Goal: Task Accomplishment & Management: Manage account settings

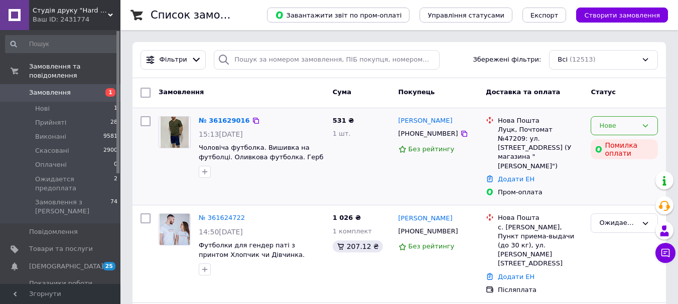
click at [644, 126] on icon at bounding box center [646, 125] width 6 height 3
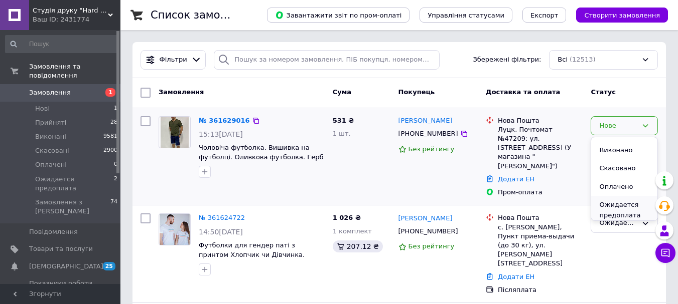
scroll to position [19, 0]
click at [614, 210] on li "Ожидается предоплата" at bounding box center [624, 206] width 66 height 29
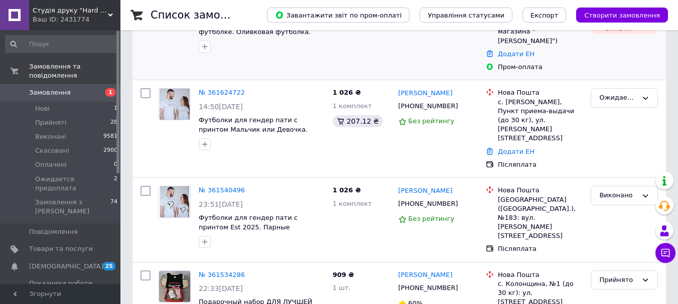
scroll to position [150, 0]
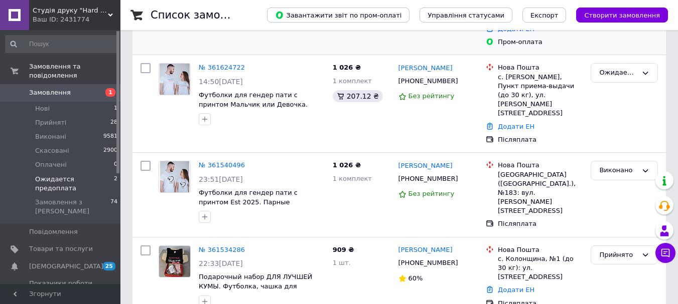
click at [89, 175] on span "Ожидается предоплата" at bounding box center [74, 184] width 79 height 18
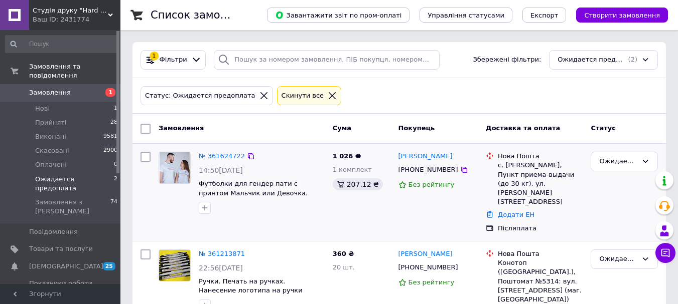
scroll to position [10, 0]
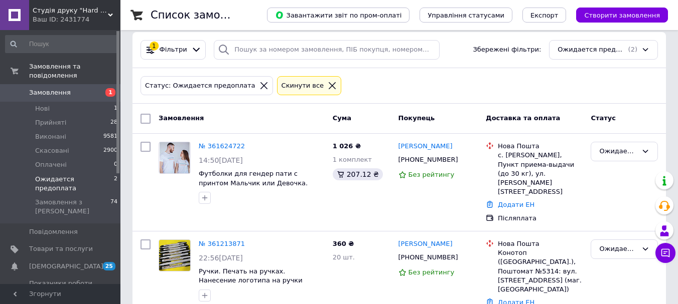
drag, startPoint x: 68, startPoint y: 4, endPoint x: 67, endPoint y: 26, distance: 22.6
click at [68, 5] on div "Студія друку "Hard Print" Ваш ID: 2431774" at bounding box center [74, 15] width 91 height 30
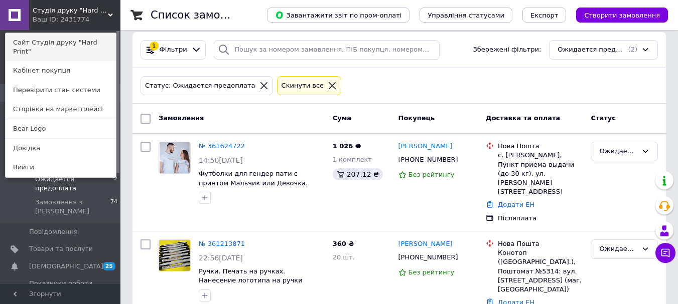
click at [70, 36] on link "Сайт Студія друку "Hard Print"" at bounding box center [61, 47] width 110 height 28
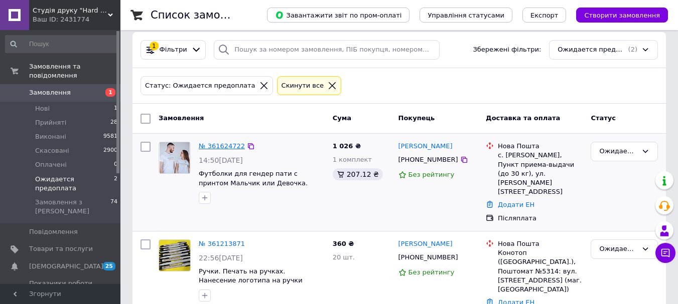
click at [216, 143] on link "№ 361624722" at bounding box center [222, 146] width 46 height 8
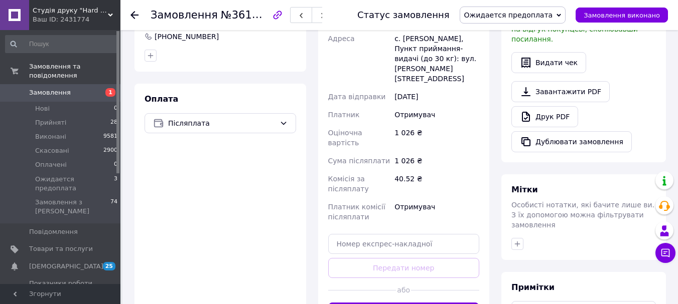
scroll to position [379, 0]
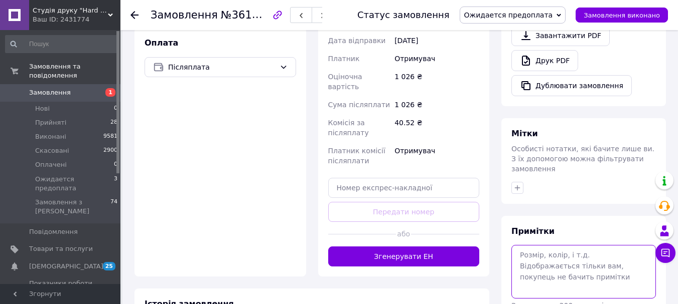
click at [550, 245] on textarea at bounding box center [583, 271] width 144 height 53
type textarea "X"
click at [559, 245] on textarea "170 165" at bounding box center [583, 271] width 144 height 53
click at [553, 245] on textarea "170 78 М 165" at bounding box center [583, 271] width 144 height 53
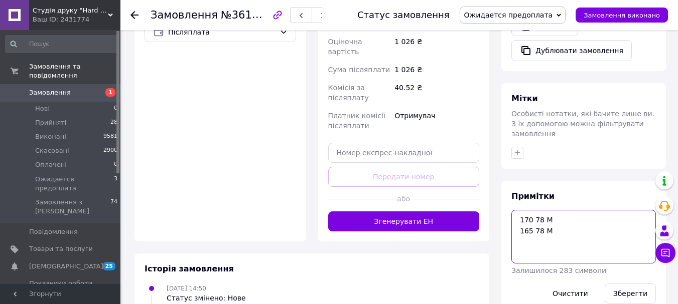
scroll to position [419, 0]
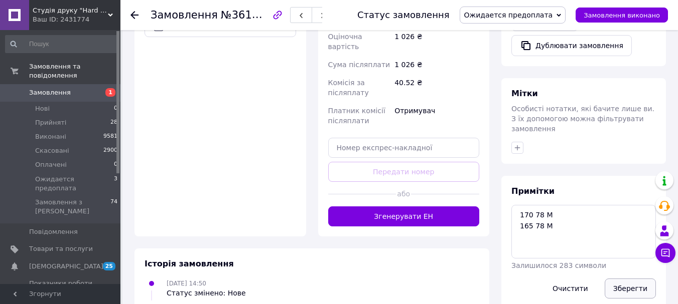
drag, startPoint x: 635, startPoint y: 265, endPoint x: 644, endPoint y: 264, distance: 9.0
click at [636, 279] on button "Зберегти" at bounding box center [629, 289] width 51 height 20
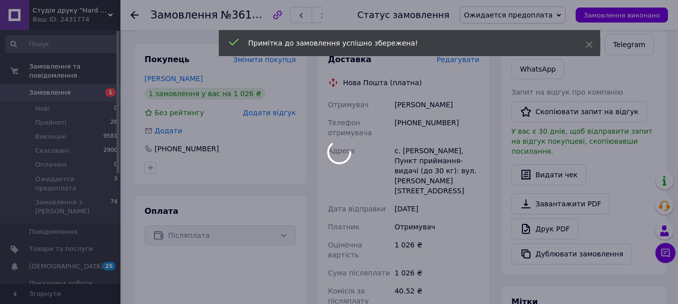
scroll to position [176, 0]
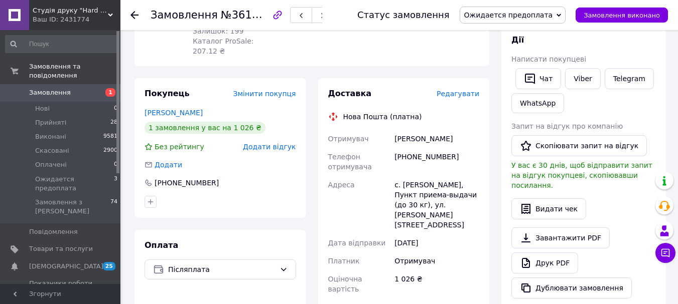
drag, startPoint x: 491, startPoint y: 210, endPoint x: 487, endPoint y: 205, distance: 6.0
click at [491, 210] on div "Доставка Редагувати Нова Пошта (платна) Отримувач Павловська Карина Телефон отр…" at bounding box center [404, 278] width 184 height 401
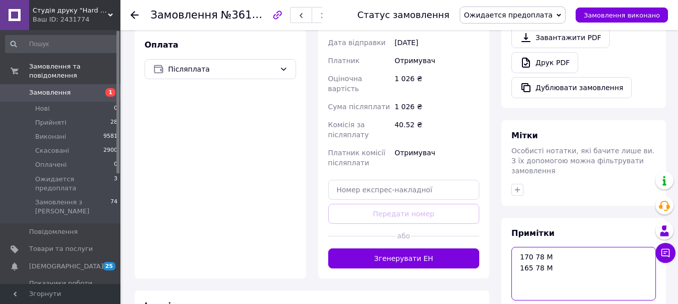
click at [564, 248] on textarea "170 78 М 165 78 М" at bounding box center [583, 273] width 144 height 53
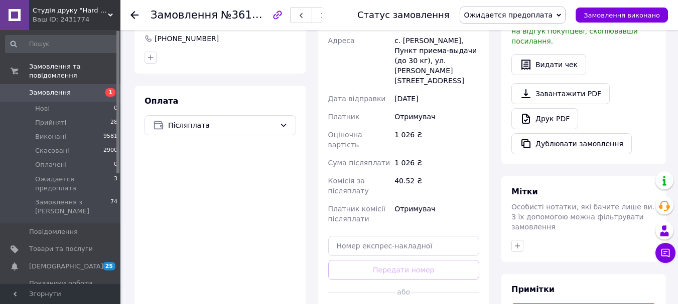
scroll to position [433, 0]
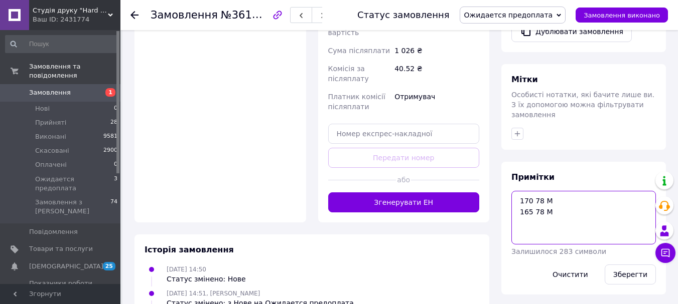
click at [606, 200] on textarea "170 78 М 165 78 М" at bounding box center [583, 217] width 144 height 53
type textarea "170 78 М 165 78 М 0733072897"
click at [618, 265] on button "Зберегти" at bounding box center [629, 275] width 51 height 20
click at [541, 206] on textarea "170 78 М 165 78 М 0733072897" at bounding box center [583, 217] width 144 height 53
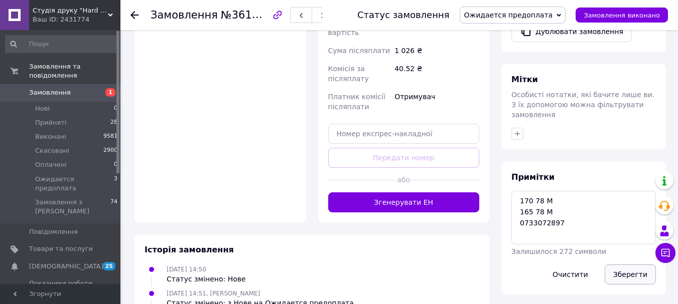
click at [628, 265] on button "Зберегти" at bounding box center [629, 275] width 51 height 20
click at [55, 20] on div "Ваш ID: 2431774" at bounding box center [77, 19] width 88 height 9
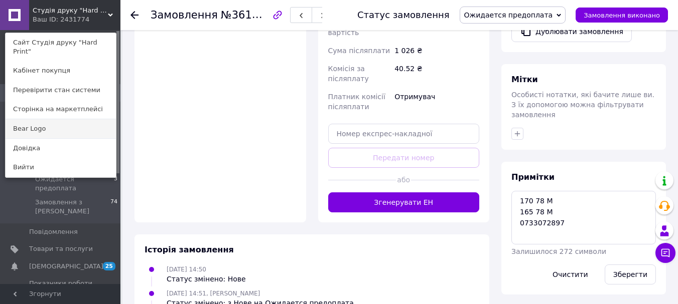
click at [72, 120] on link "Bear Logo" at bounding box center [61, 128] width 110 height 19
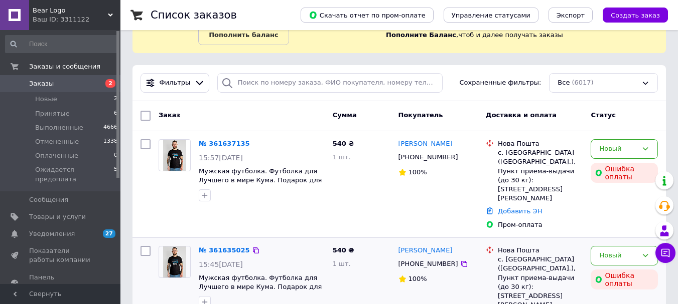
scroll to position [100, 0]
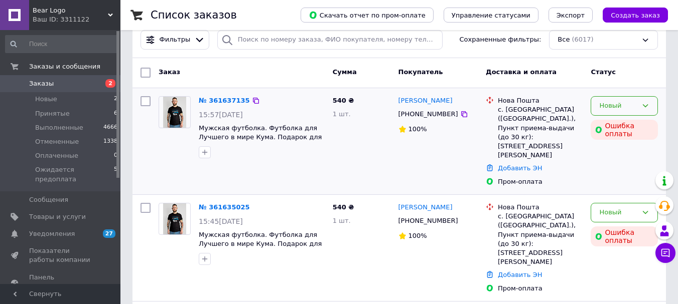
click at [641, 103] on icon at bounding box center [645, 106] width 8 height 8
click at [565, 178] on div "Пром-оплата" at bounding box center [540, 182] width 85 height 9
click at [630, 208] on div "Новый" at bounding box center [618, 213] width 38 height 11
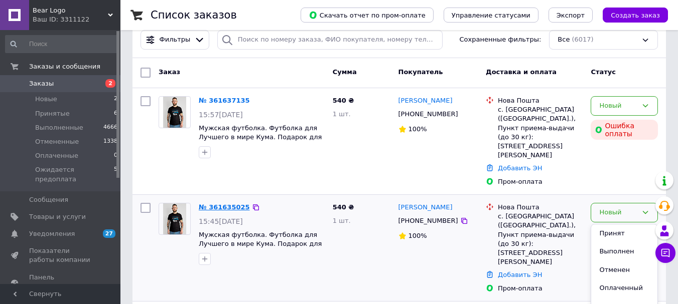
click at [233, 204] on link "№ 361635025" at bounding box center [224, 208] width 51 height 8
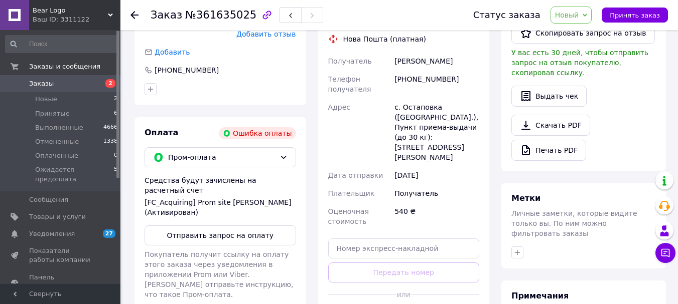
scroll to position [351, 0]
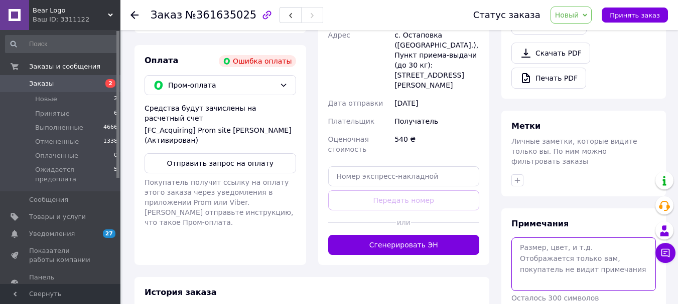
click at [569, 238] on textarea at bounding box center [583, 264] width 144 height 53
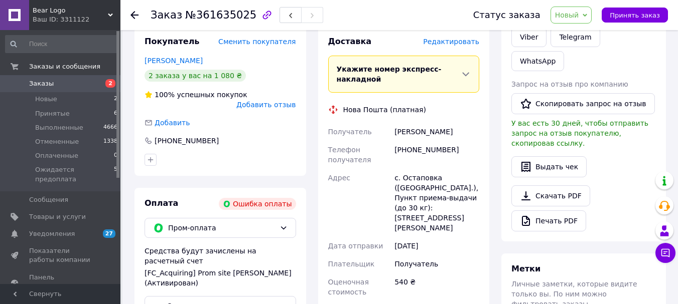
scroll to position [202, 0]
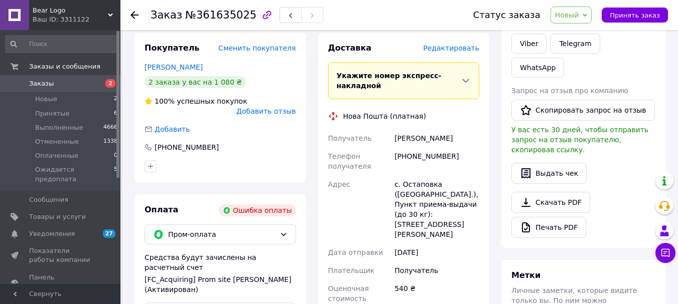
drag, startPoint x: 592, startPoint y: 11, endPoint x: 595, endPoint y: 17, distance: 7.2
click at [592, 11] on span "Новый" at bounding box center [571, 15] width 42 height 17
click at [601, 93] on li "Ожидается предоплата" at bounding box center [597, 95] width 92 height 15
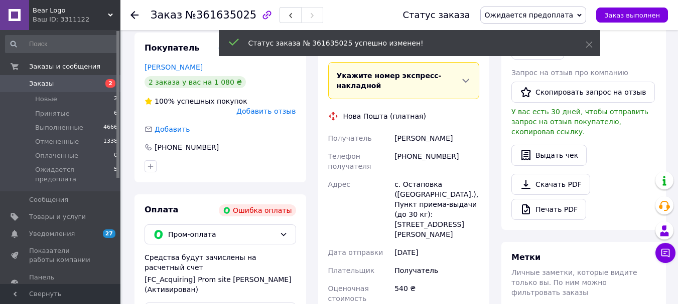
drag, startPoint x: 87, startPoint y: 99, endPoint x: 144, endPoint y: 97, distance: 56.7
click at [88, 98] on li "Новые 2" at bounding box center [61, 99] width 123 height 14
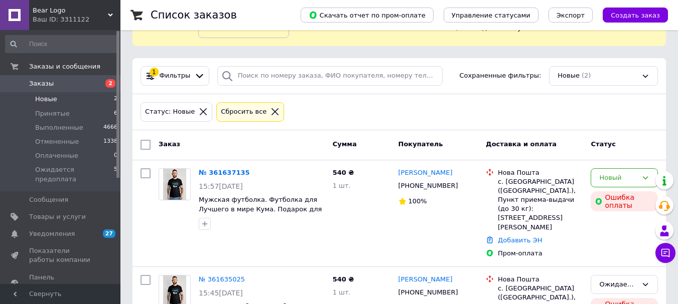
scroll to position [109, 0]
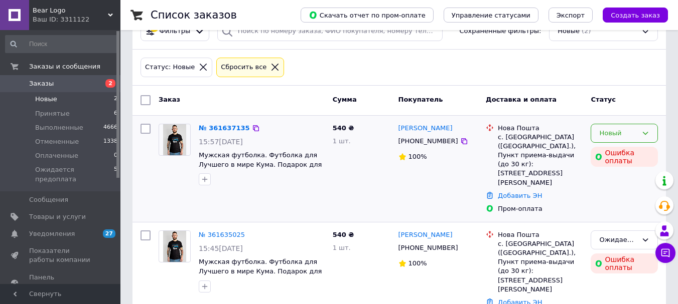
click at [636, 133] on div "Новый" at bounding box center [618, 133] width 38 height 11
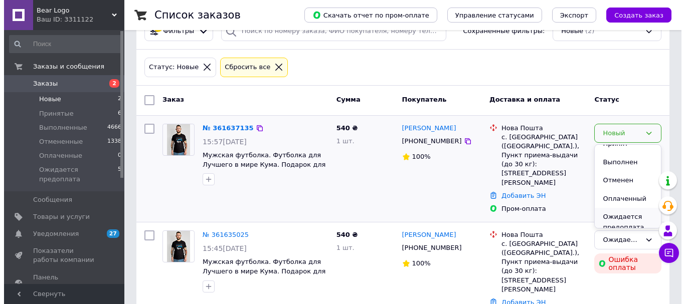
scroll to position [19, 0]
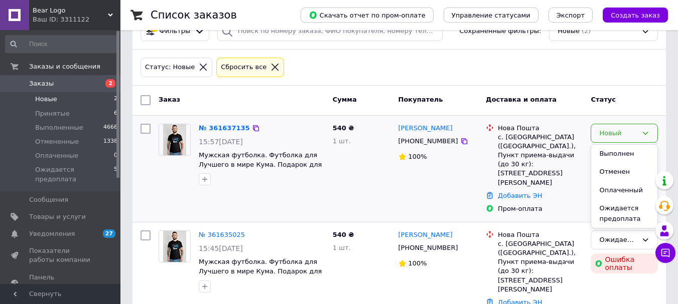
click at [560, 205] on div "Пром-оплата" at bounding box center [540, 209] width 85 height 9
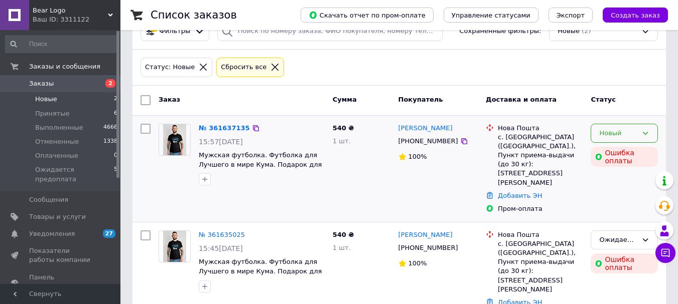
click at [652, 132] on div "Новый" at bounding box center [623, 134] width 67 height 20
click at [627, 191] on li "Отменен" at bounding box center [624, 191] width 66 height 19
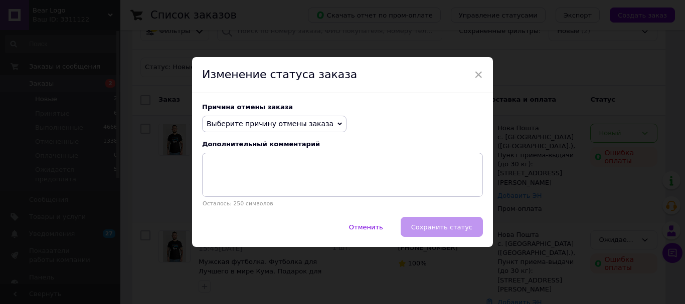
drag, startPoint x: 273, startPoint y: 137, endPoint x: 273, endPoint y: 126, distance: 11.5
click at [273, 134] on div "Причина отмены заказа Выберите причину отмены заказа Нет в наличии Нет разновид…" at bounding box center [342, 155] width 301 height 124
click at [273, 125] on span "Выберите причину отмены заказа" at bounding box center [270, 124] width 127 height 8
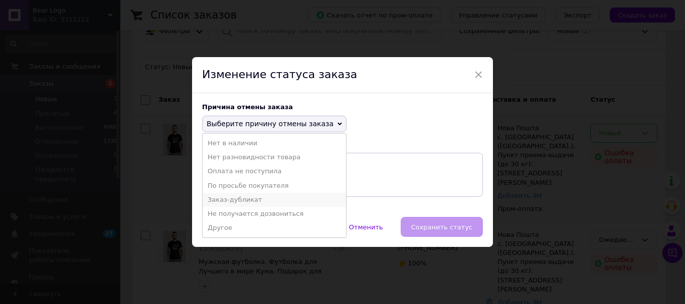
click at [262, 195] on li "Заказ-дубликат" at bounding box center [274, 200] width 143 height 14
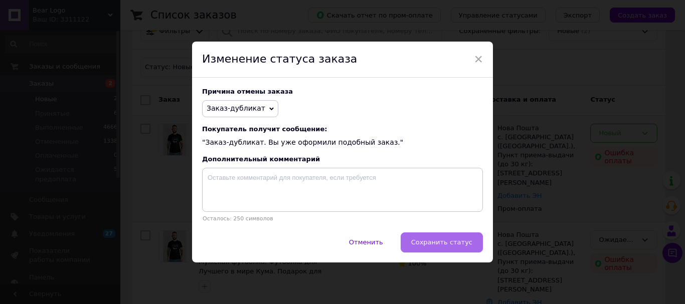
click at [460, 244] on span "Сохранить статус" at bounding box center [441, 243] width 61 height 8
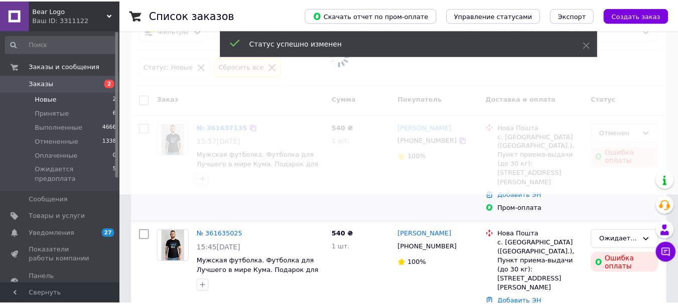
scroll to position [91, 0]
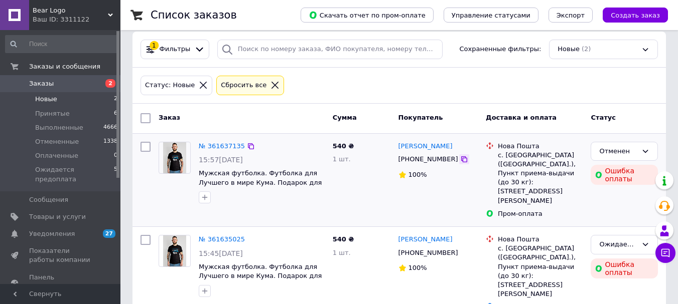
click at [460, 160] on icon at bounding box center [464, 160] width 8 height 8
drag, startPoint x: 463, startPoint y: 146, endPoint x: 428, endPoint y: 145, distance: 35.1
click at [428, 145] on div "Людмила Рубель" at bounding box center [438, 147] width 82 height 12
copy link "Рубель"
click at [107, 168] on li "Ожидается предоплата 5" at bounding box center [61, 177] width 123 height 28
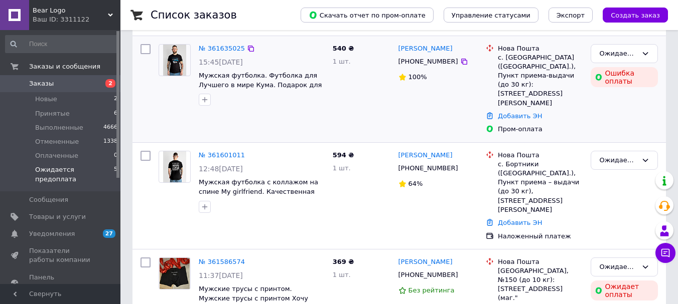
scroll to position [201, 0]
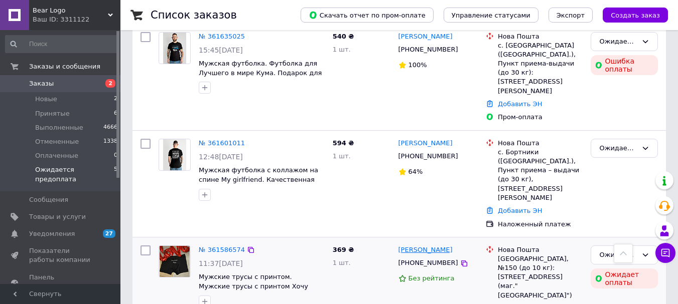
drag, startPoint x: 464, startPoint y: 215, endPoint x: 417, endPoint y: 217, distance: 47.2
click at [417, 245] on div "Юлия Цикаловская" at bounding box center [438, 251] width 82 height 12
copy link "Цикаловская"
click at [460, 245] on div "Юлия Цикаловская" at bounding box center [438, 251] width 82 height 12
drag, startPoint x: 421, startPoint y: 213, endPoint x: 396, endPoint y: 215, distance: 25.1
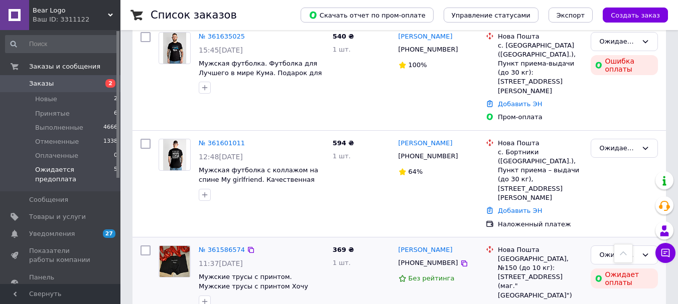
click at [396, 242] on div "Юлия Цикаловская +380738555996 Без рейтинга" at bounding box center [438, 286] width 88 height 89
copy link "Юлия Цикаловская"
click at [465, 258] on div "[PHONE_NUMBER]" at bounding box center [438, 263] width 82 height 11
drag, startPoint x: 463, startPoint y: 215, endPoint x: 419, endPoint y: 212, distance: 44.2
click at [419, 245] on div "Юлия Цикаловская" at bounding box center [438, 251] width 82 height 12
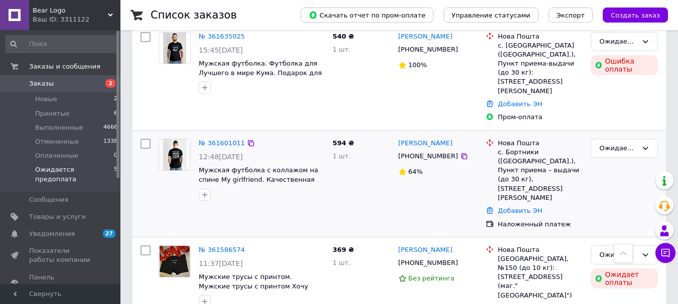
copy link "Цикаловская"
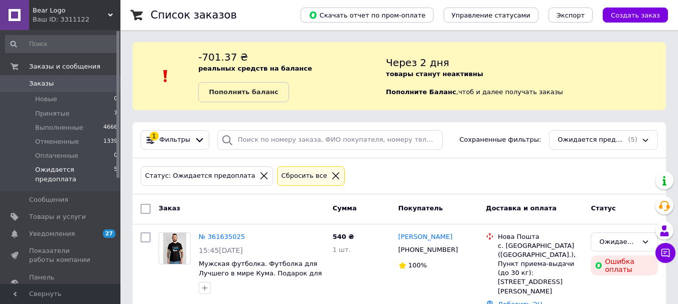
click at [80, 169] on span "Ожидается предоплата" at bounding box center [74, 175] width 79 height 18
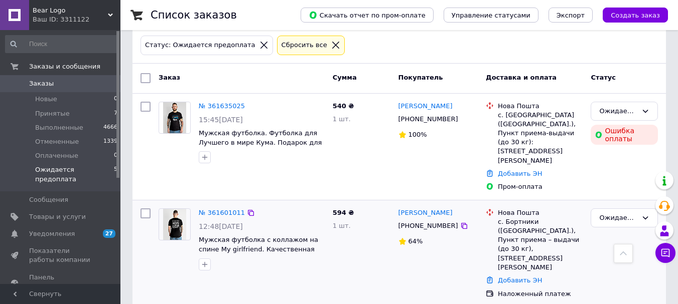
scroll to position [73, 0]
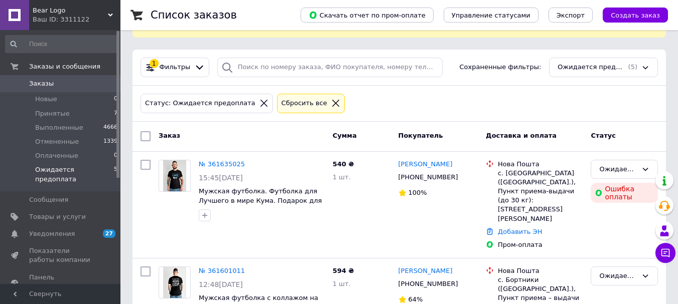
drag, startPoint x: 65, startPoint y: 11, endPoint x: 56, endPoint y: 87, distance: 76.2
click at [65, 13] on span "Bear Logo" at bounding box center [70, 10] width 75 height 9
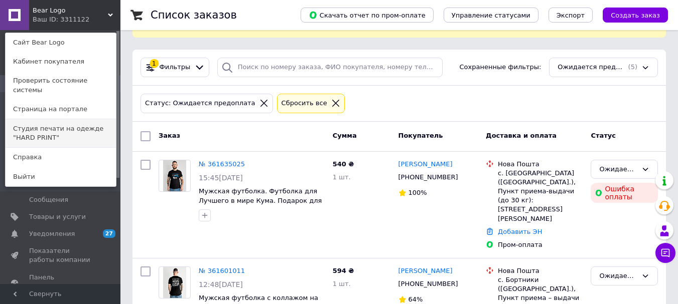
click at [50, 121] on link "Студия печати на одежде "HARD PRINT"" at bounding box center [61, 133] width 110 height 28
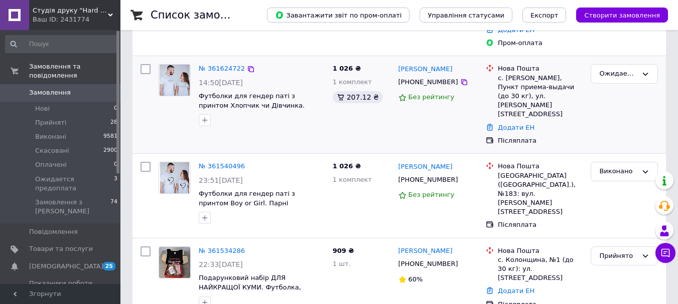
scroll to position [150, 0]
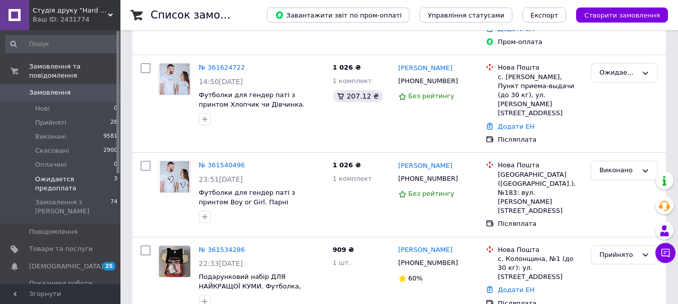
click at [92, 175] on span "Ожидается предоплата" at bounding box center [74, 184] width 79 height 18
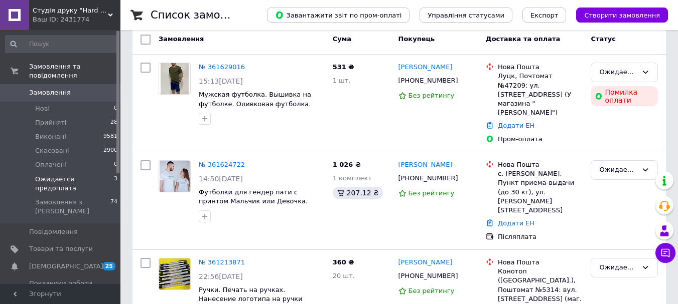
scroll to position [90, 0]
click at [233, 67] on link "№ 361629016" at bounding box center [222, 67] width 46 height 8
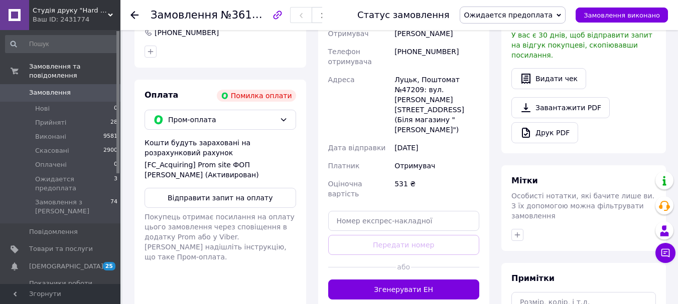
scroll to position [351, 0]
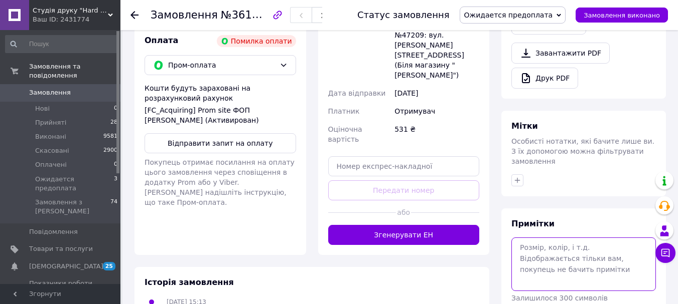
click at [548, 238] on textarea at bounding box center [583, 264] width 144 height 53
type textarea "187 59 см"
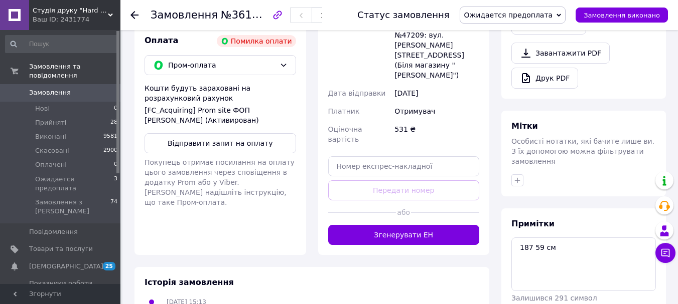
drag, startPoint x: 641, startPoint y: 275, endPoint x: 652, endPoint y: 268, distance: 12.7
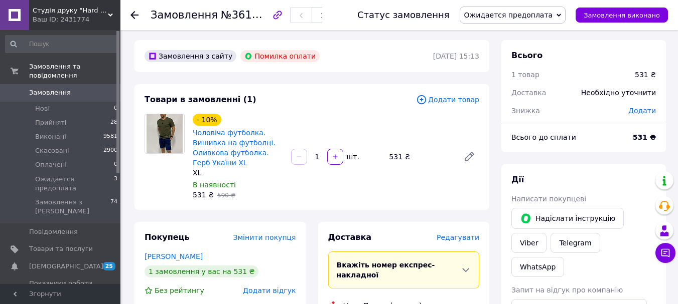
scroll to position [0, 0]
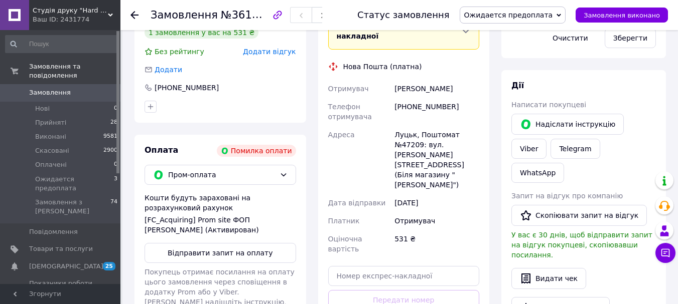
scroll to position [100, 0]
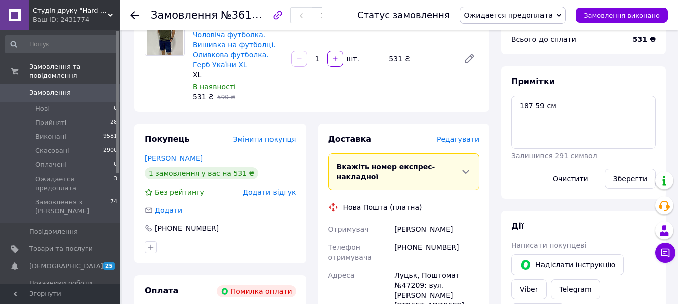
click at [422, 239] on div "[PHONE_NUMBER]" at bounding box center [436, 253] width 89 height 28
copy div "380506313410"
click at [79, 13] on span "Студія друку "Hard Print"" at bounding box center [70, 10] width 75 height 9
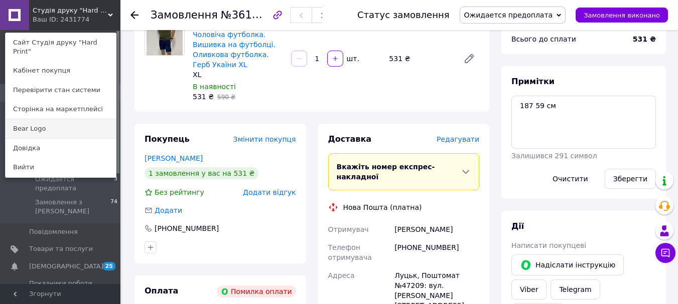
click at [64, 124] on link "Bear Logo" at bounding box center [61, 128] width 110 height 19
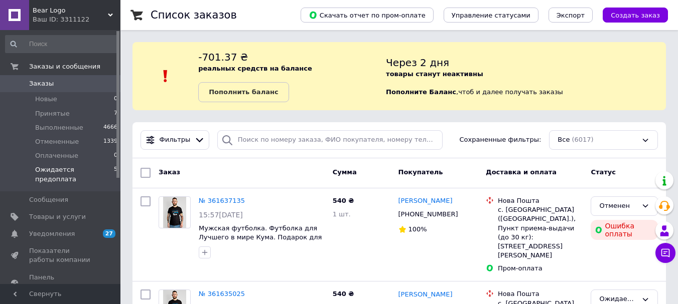
click at [99, 164] on li "Ожидается предоплата 5" at bounding box center [61, 177] width 123 height 28
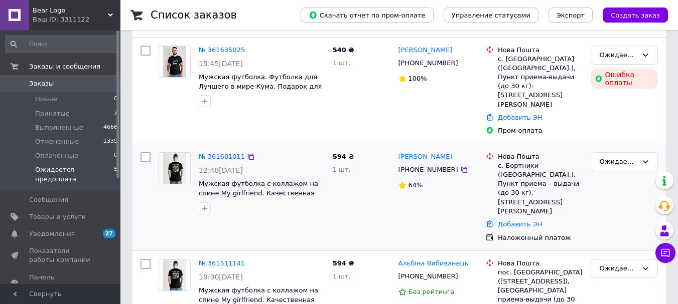
scroll to position [201, 0]
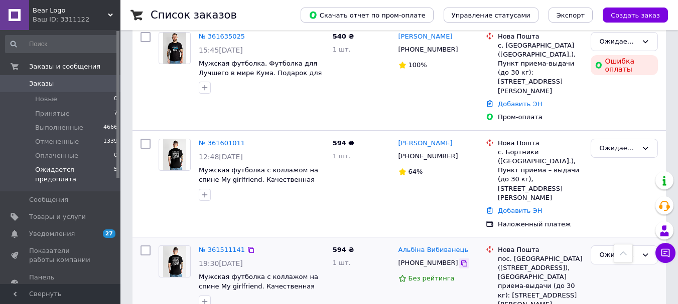
click at [460, 260] on icon at bounding box center [464, 264] width 8 height 8
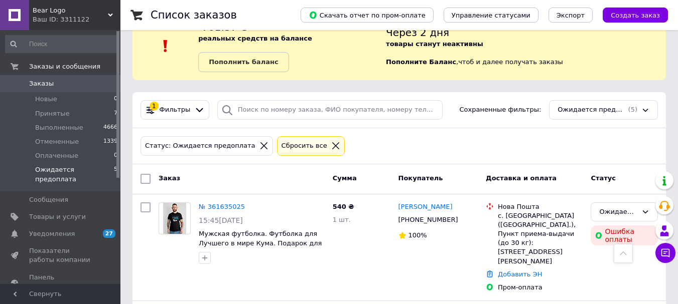
scroll to position [23, 0]
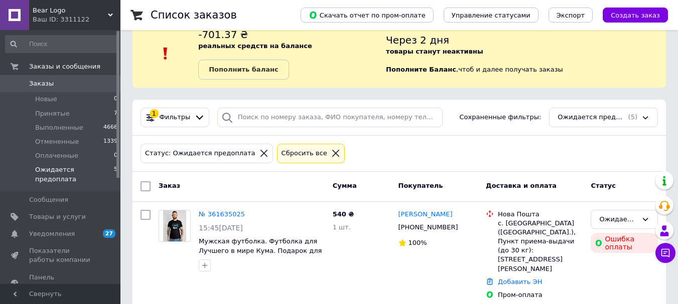
click at [48, 20] on div "Ваш ID: 3311122" at bounding box center [77, 19] width 88 height 9
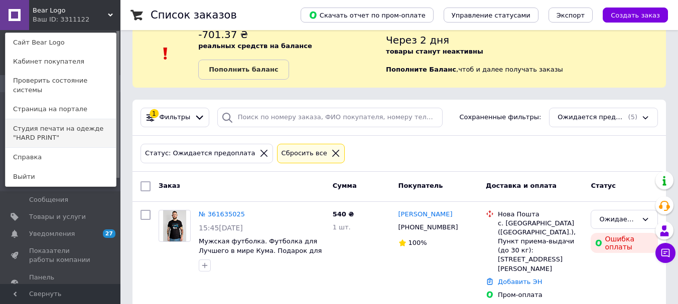
click at [67, 126] on link "Студия печати на одежде "HARD PRINT"" at bounding box center [61, 133] width 110 height 28
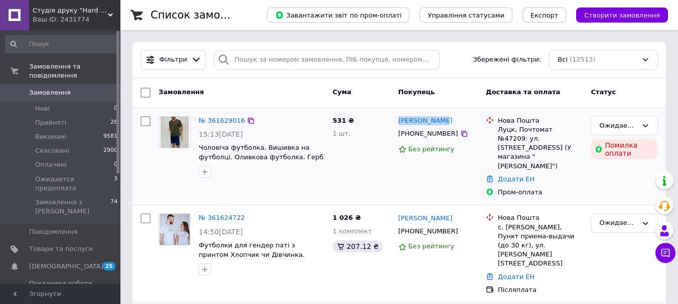
drag, startPoint x: 447, startPoint y: 121, endPoint x: 397, endPoint y: 119, distance: 50.2
click at [397, 119] on div "[PERSON_NAME]" at bounding box center [438, 121] width 82 height 12
copy link "[PERSON_NAME]"
click at [453, 118] on div "[PERSON_NAME]" at bounding box center [438, 121] width 82 height 12
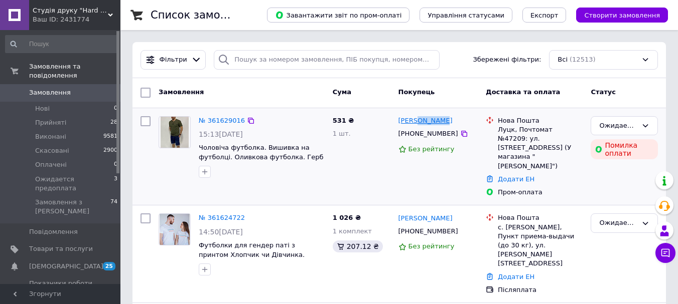
drag, startPoint x: 454, startPoint y: 118, endPoint x: 417, endPoint y: 118, distance: 37.6
click at [417, 118] on div "[PERSON_NAME]" at bounding box center [438, 121] width 82 height 12
copy link "Давидюк"
click at [42, 245] on span "Товари та послуги" at bounding box center [61, 249] width 64 height 9
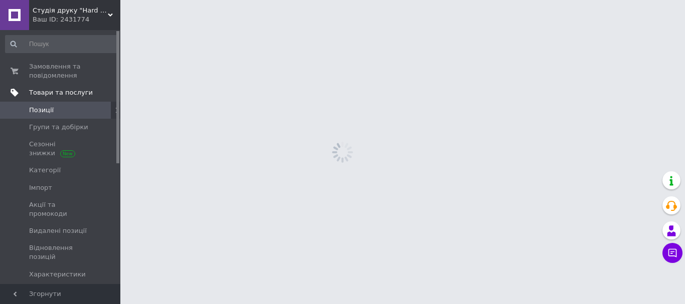
click at [72, 87] on link "Товари та послуги" at bounding box center [61, 92] width 123 height 17
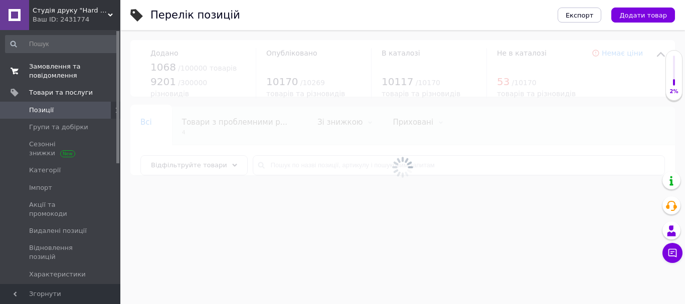
click at [66, 69] on span "Замовлення та повідомлення" at bounding box center [61, 71] width 64 height 18
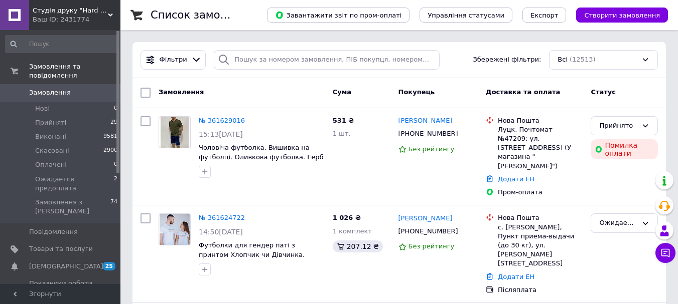
click at [51, 11] on span "Студія друку "Hard Print"" at bounding box center [70, 10] width 75 height 9
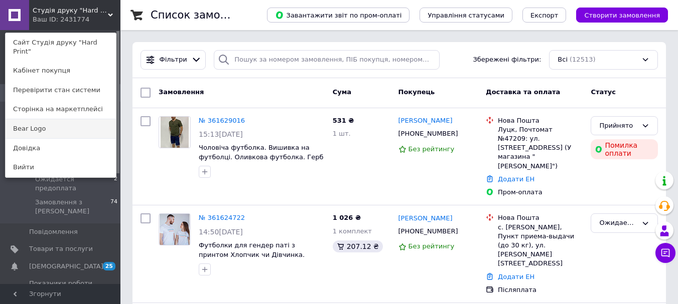
click at [49, 125] on link "Bear Logo" at bounding box center [61, 128] width 110 height 19
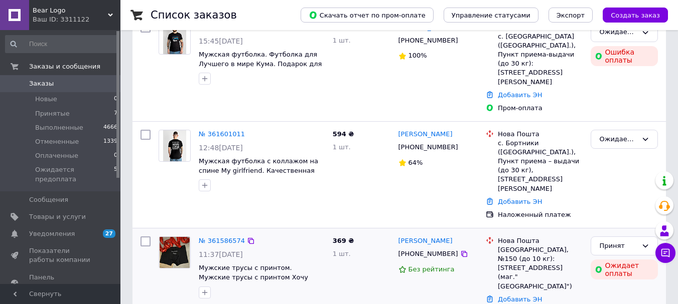
scroll to position [301, 0]
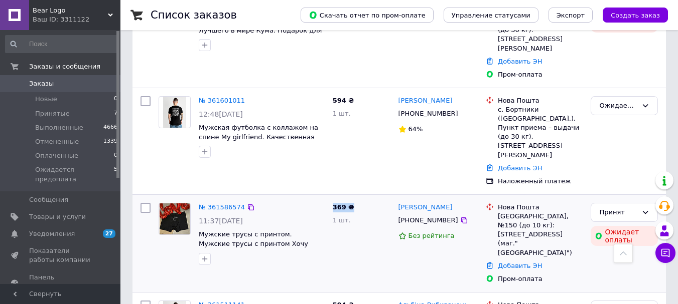
drag, startPoint x: 328, startPoint y: 153, endPoint x: 353, endPoint y: 153, distance: 25.1
click at [353, 199] on div "369 ₴ 1 шт." at bounding box center [362, 243] width 66 height 89
copy span "369 ₴"
drag, startPoint x: 74, startPoint y: 154, endPoint x: 82, endPoint y: 149, distance: 9.5
click at [75, 155] on li "Оплаченные 0" at bounding box center [61, 156] width 123 height 14
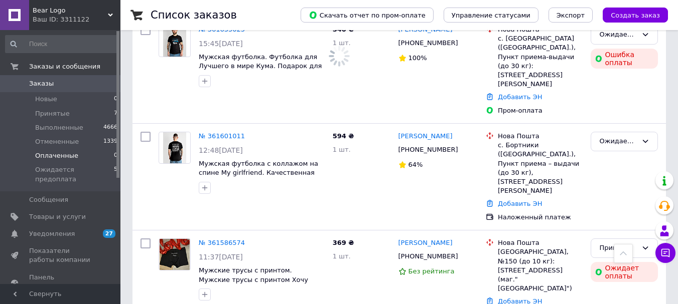
scroll to position [337, 0]
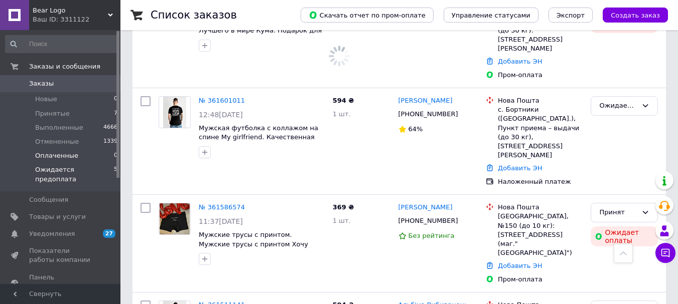
click at [83, 174] on span "Ожидается предоплата" at bounding box center [74, 175] width 79 height 18
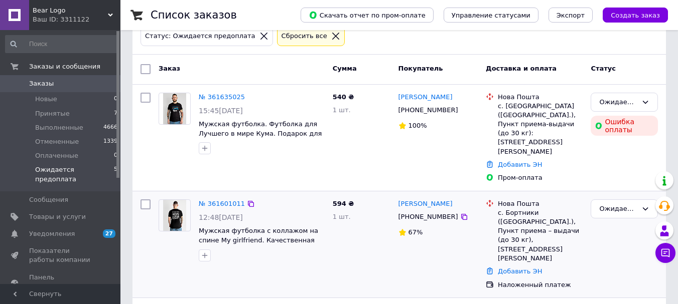
scroll to position [150, 0]
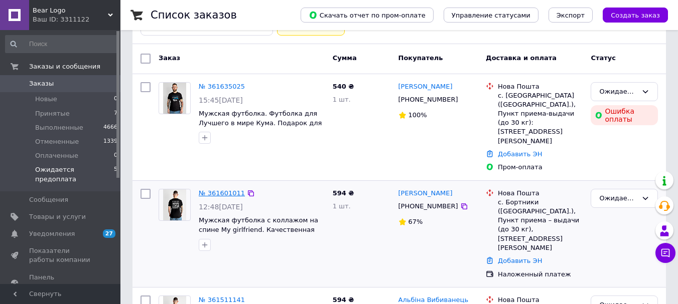
click at [229, 190] on link "№ 361601011" at bounding box center [222, 194] width 46 height 8
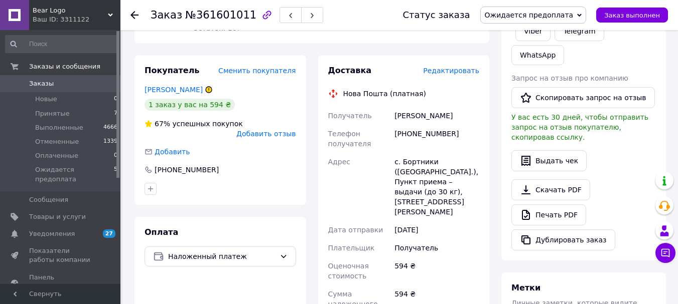
scroll to position [201, 0]
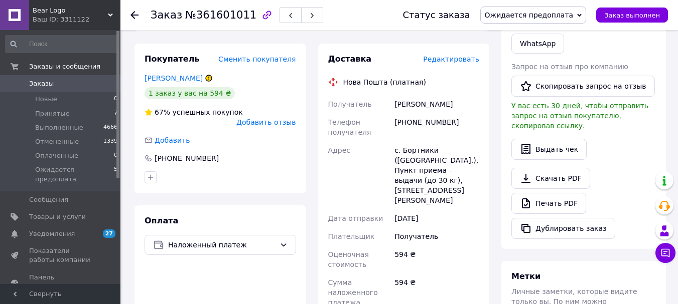
click at [546, 20] on span "Ожидается предоплата" at bounding box center [533, 15] width 106 height 17
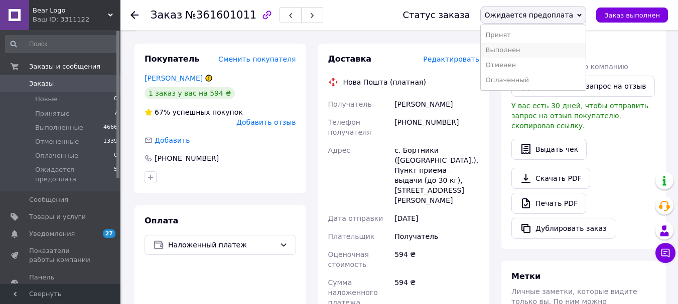
click at [521, 50] on li "Выполнен" at bounding box center [533, 50] width 105 height 15
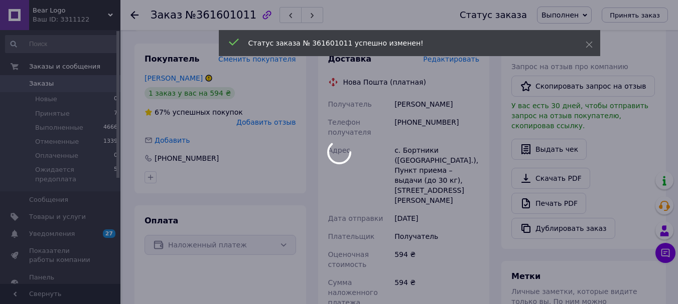
click at [411, 103] on div at bounding box center [339, 152] width 678 height 304
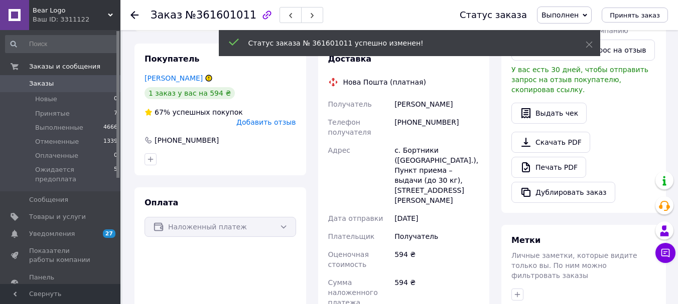
click at [405, 106] on div "Чемерис Яна" at bounding box center [436, 104] width 89 height 18
copy div "Чемерис"
